Goal: Check status: Check status

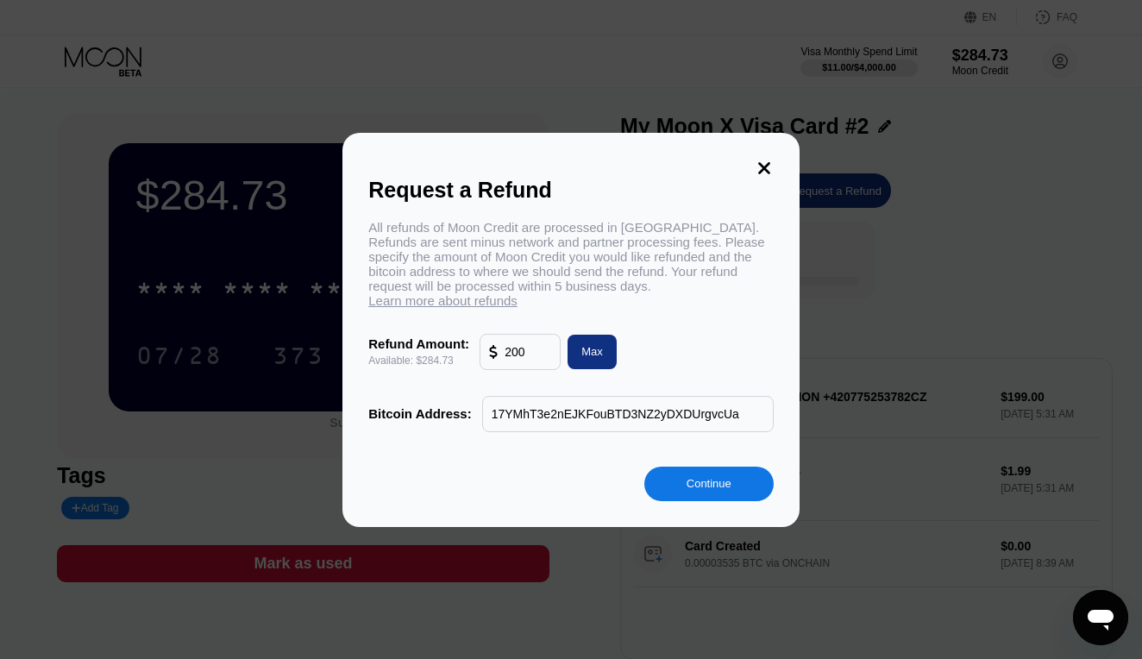
type input "17YMhT3e2nEJKFouBTD3NZ2yDXDUrgvcUa"
click at [741, 477] on div "Continue" at bounding box center [708, 483] width 129 height 34
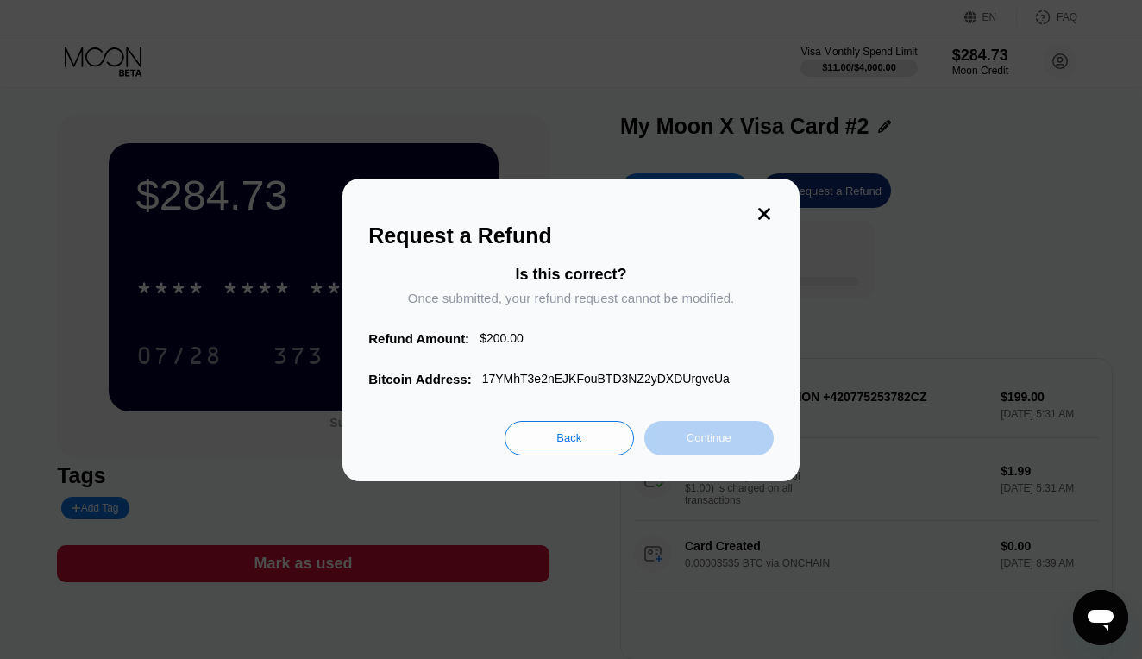
click at [686, 445] on div "Continue" at bounding box center [708, 437] width 45 height 15
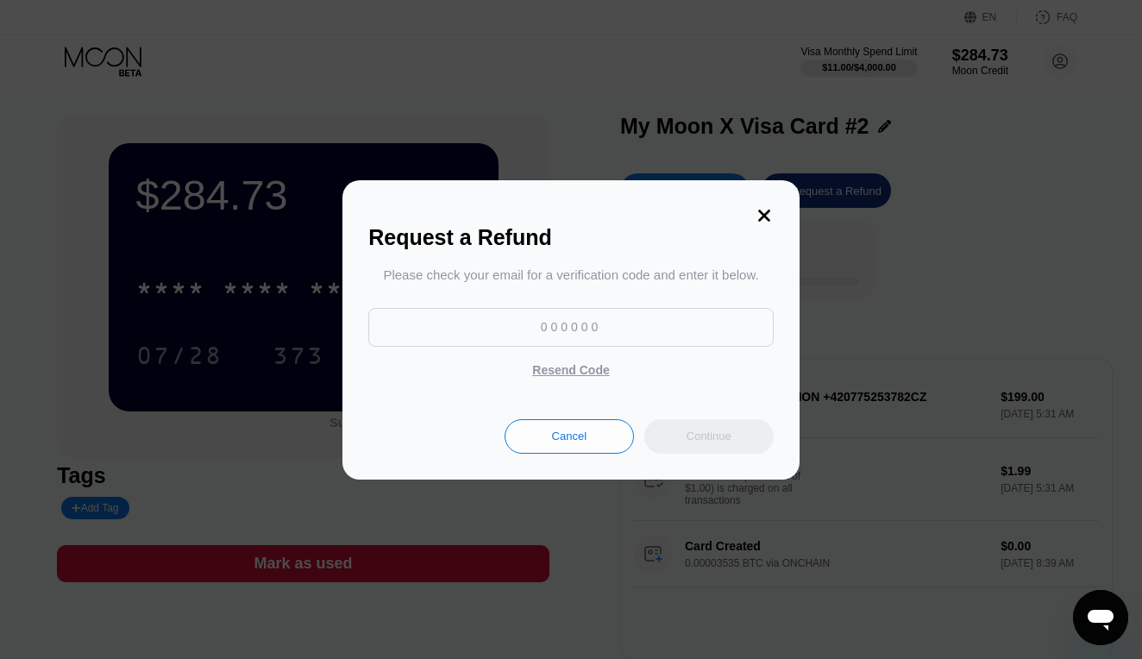
click at [591, 329] on input at bounding box center [570, 327] width 405 height 39
type input "663208"
click at [690, 433] on div "Continue" at bounding box center [708, 436] width 45 height 15
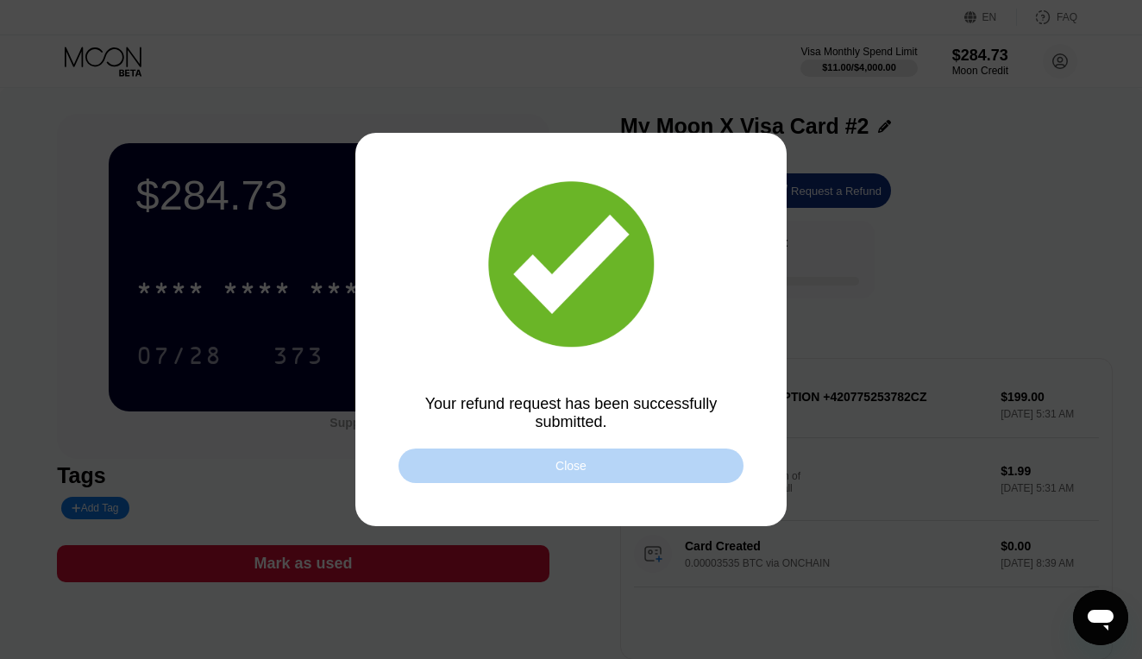
click at [654, 479] on div "Close" at bounding box center [570, 465] width 345 height 34
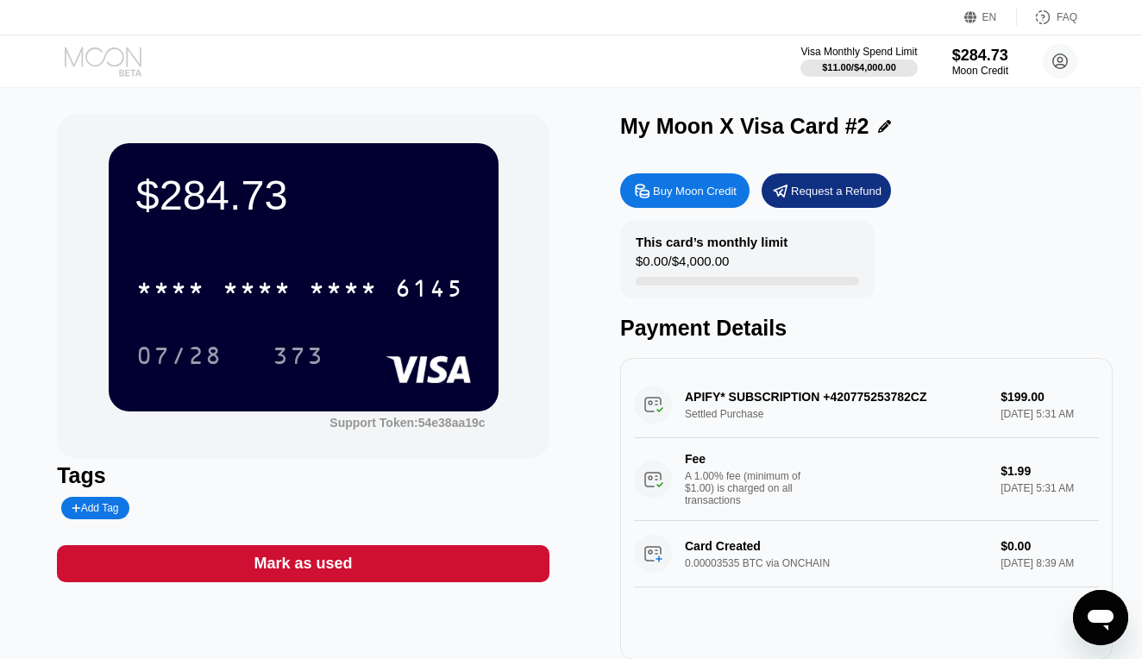
click at [111, 56] on icon at bounding box center [105, 62] width 80 height 30
